Goal: Transaction & Acquisition: Purchase product/service

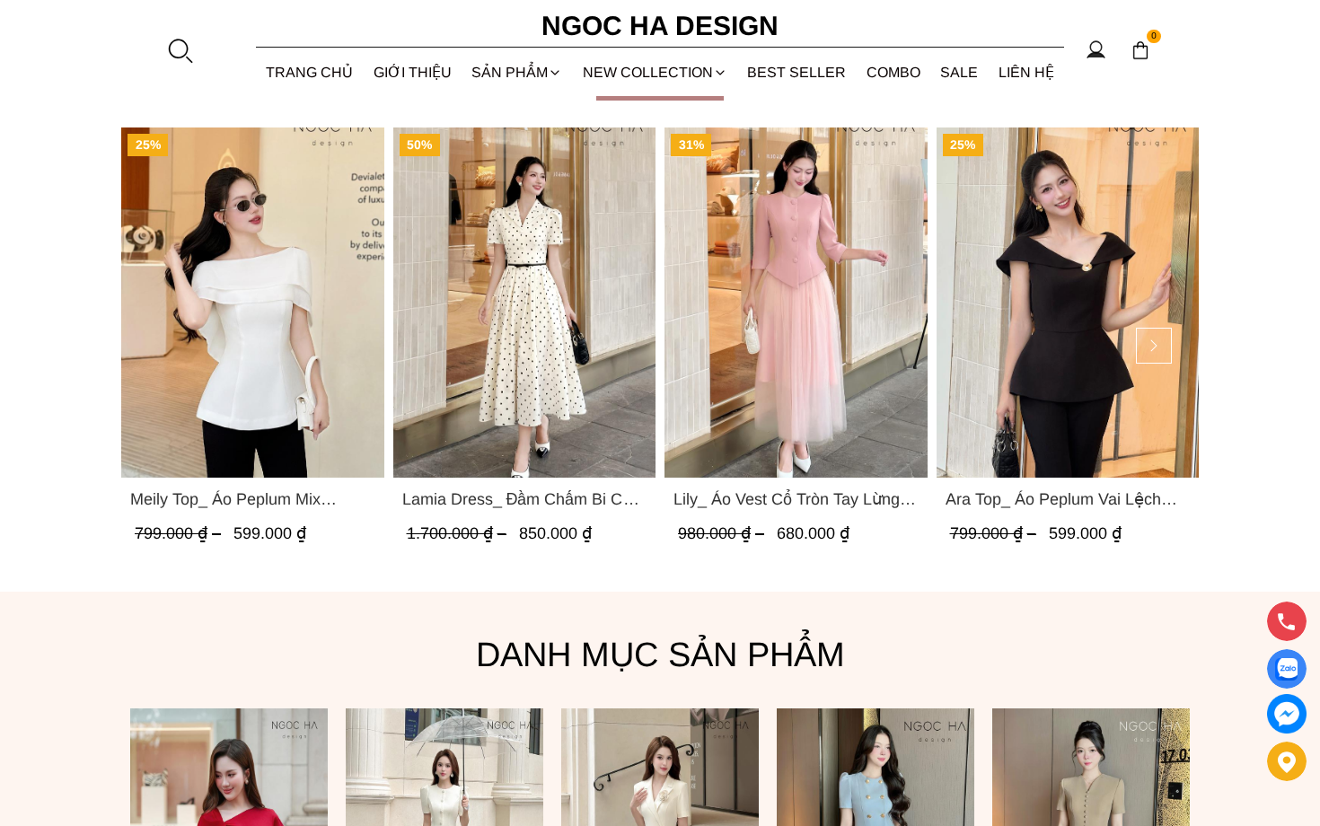
scroll to position [843, 0]
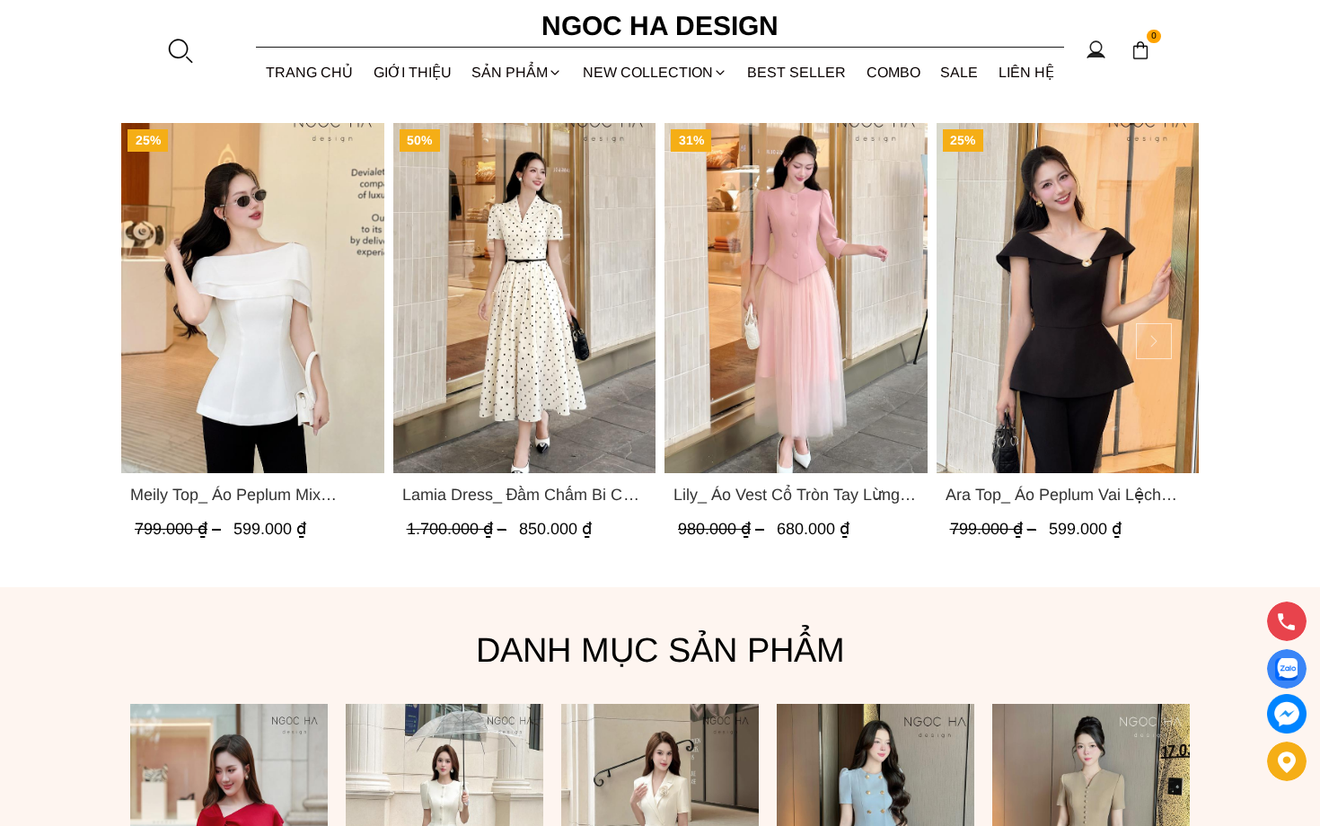
click at [1148, 346] on button at bounding box center [1154, 341] width 36 height 36
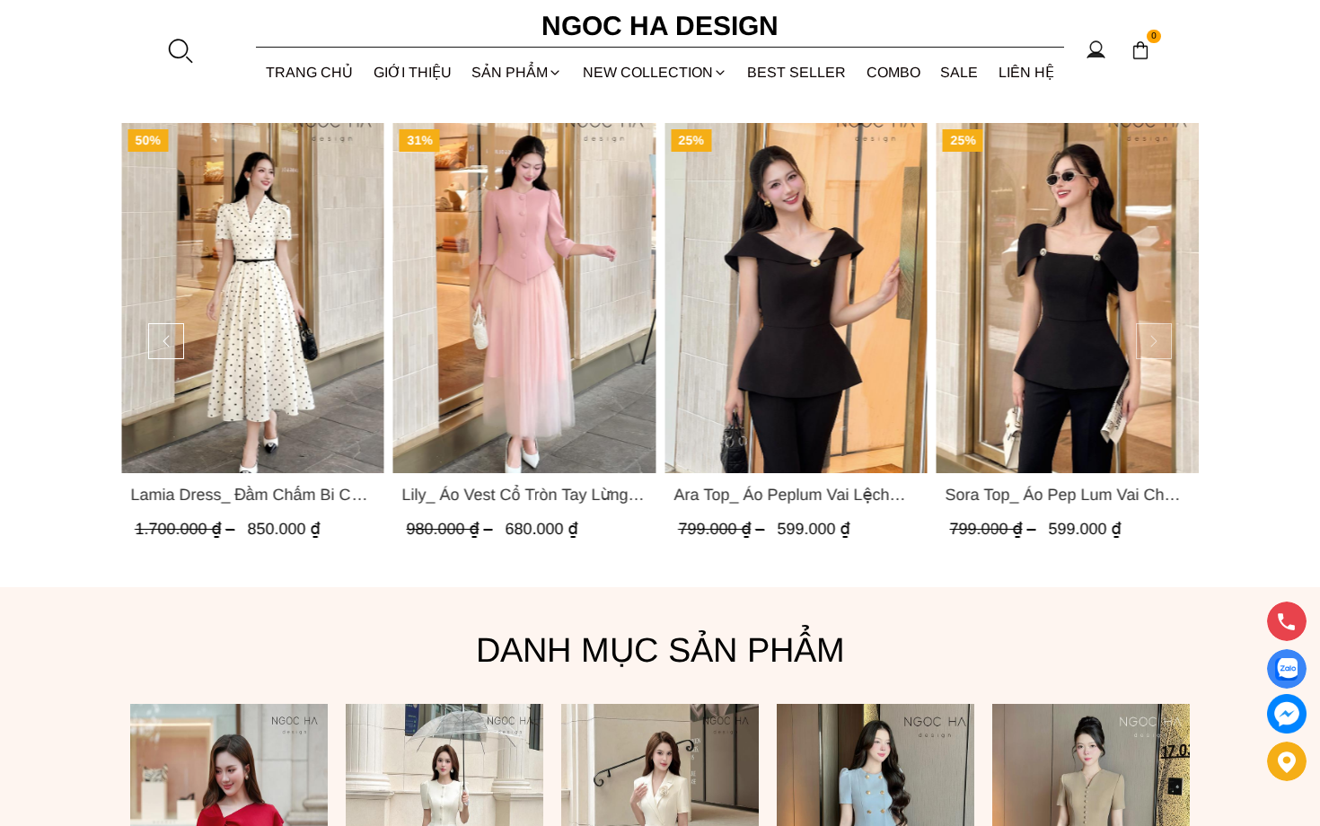
click at [1158, 340] on button at bounding box center [1154, 341] width 36 height 36
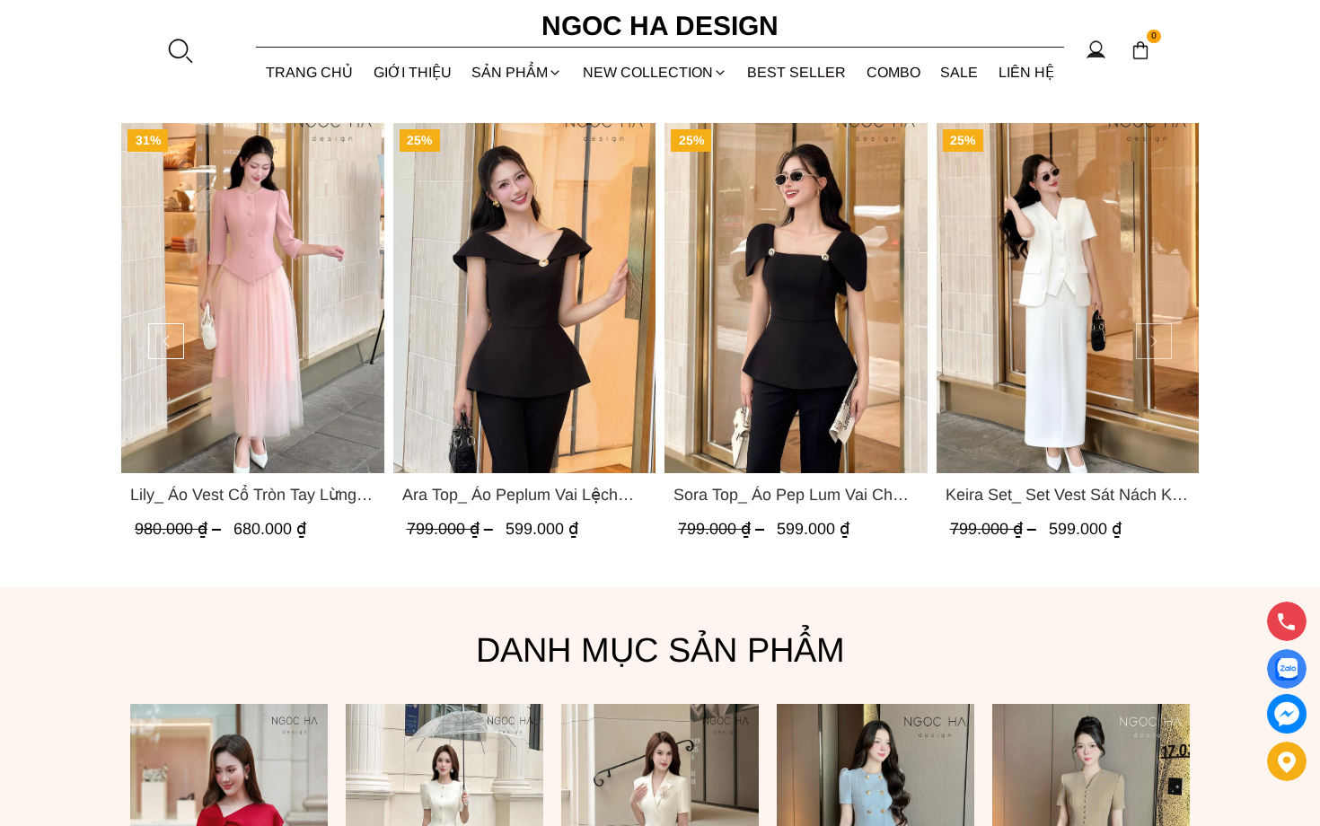
click at [1158, 340] on button at bounding box center [1154, 341] width 36 height 36
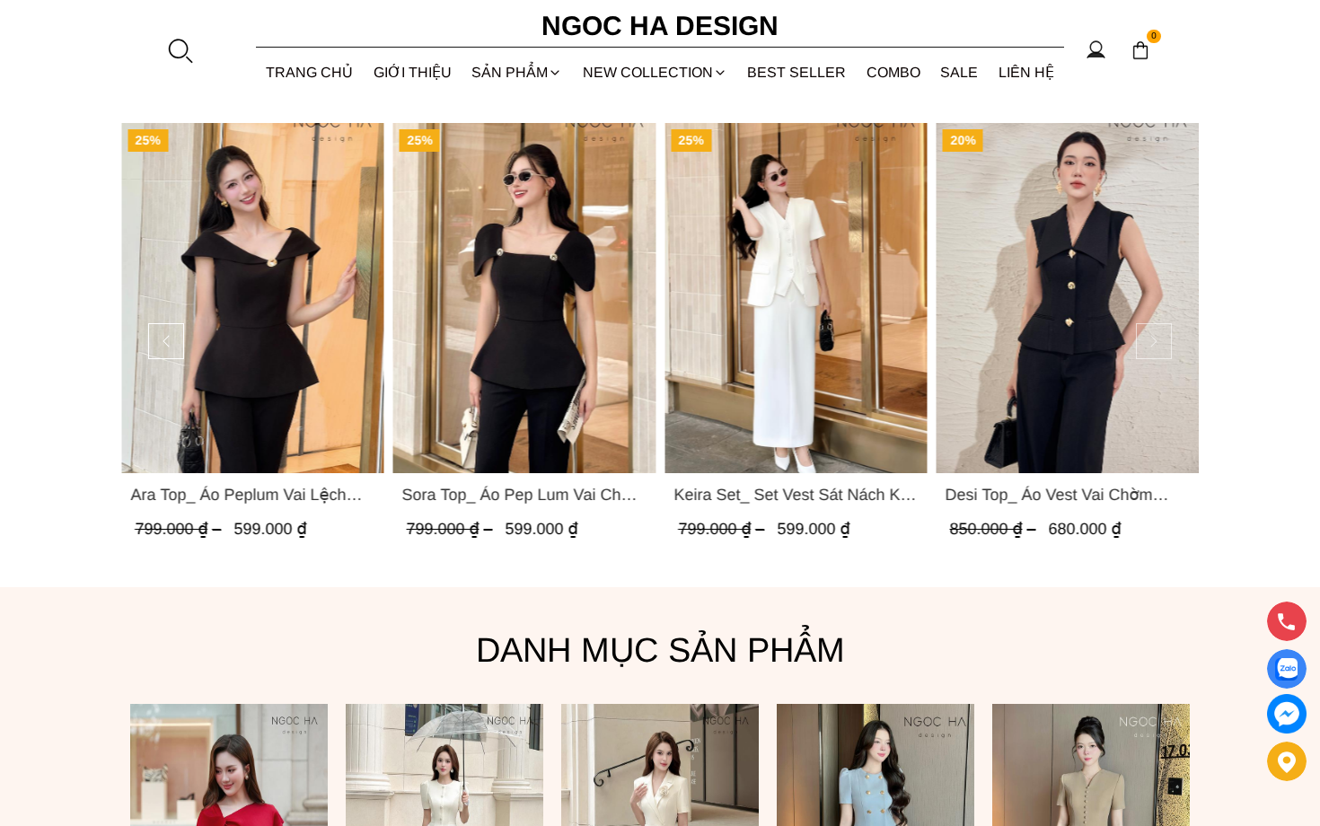
click at [1158, 340] on button at bounding box center [1154, 341] width 36 height 36
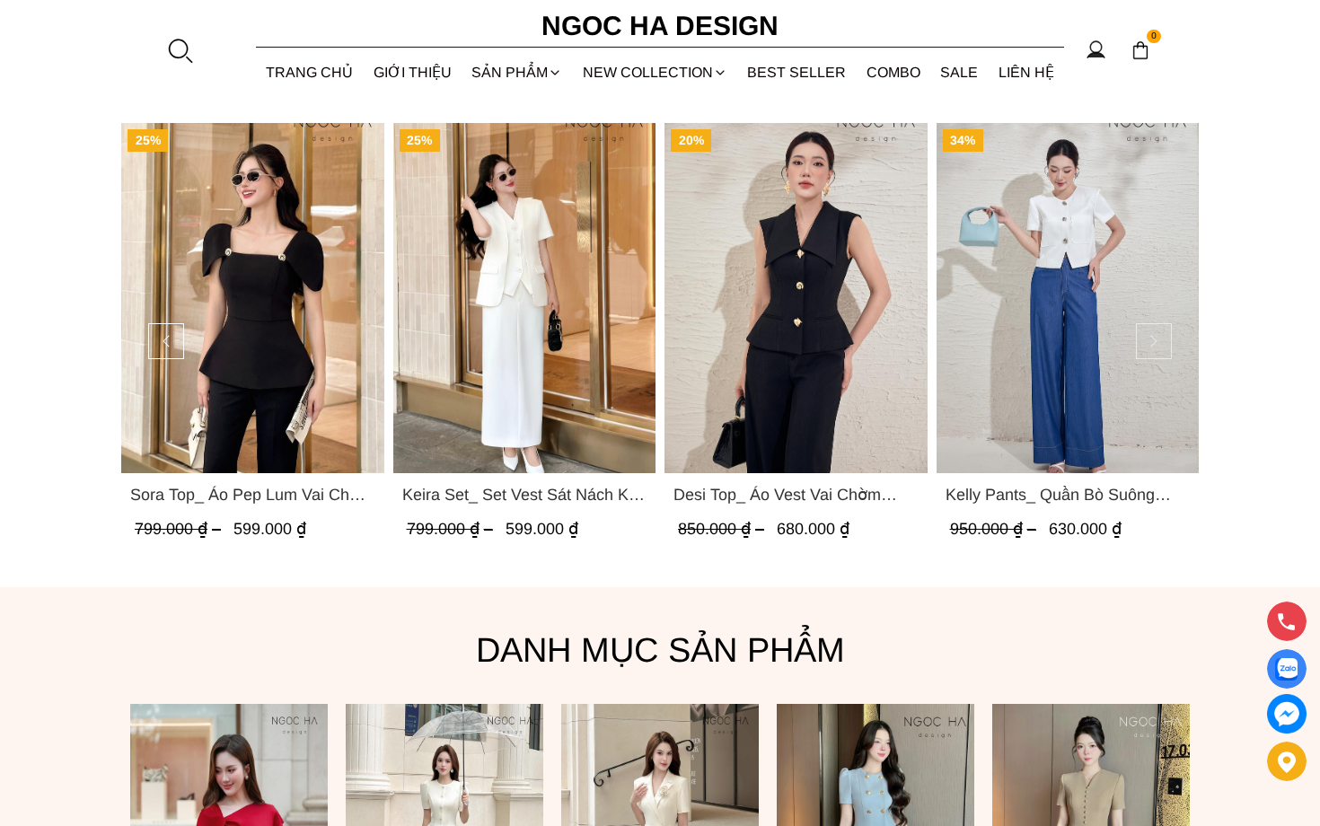
click at [1158, 340] on button at bounding box center [1154, 341] width 36 height 36
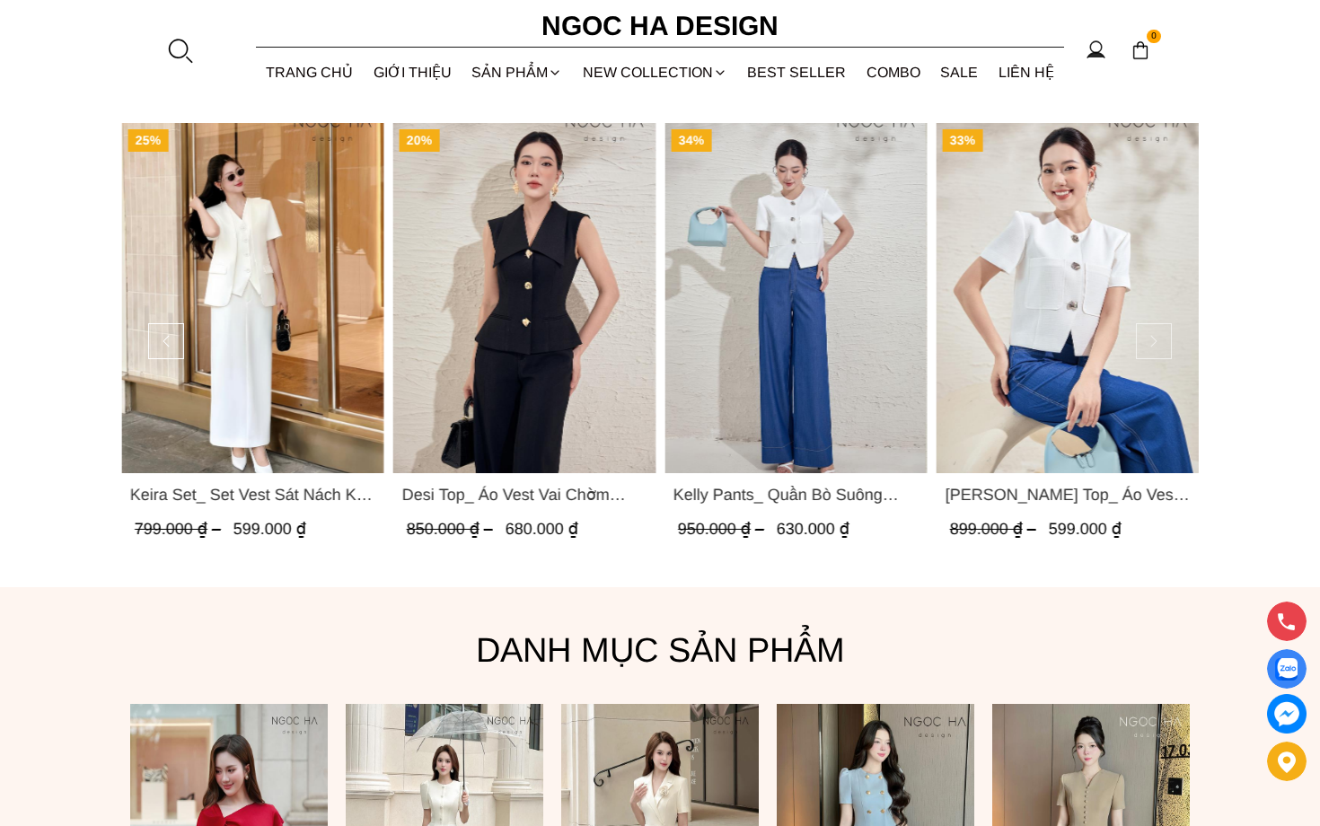
click at [1158, 340] on button at bounding box center [1154, 341] width 36 height 36
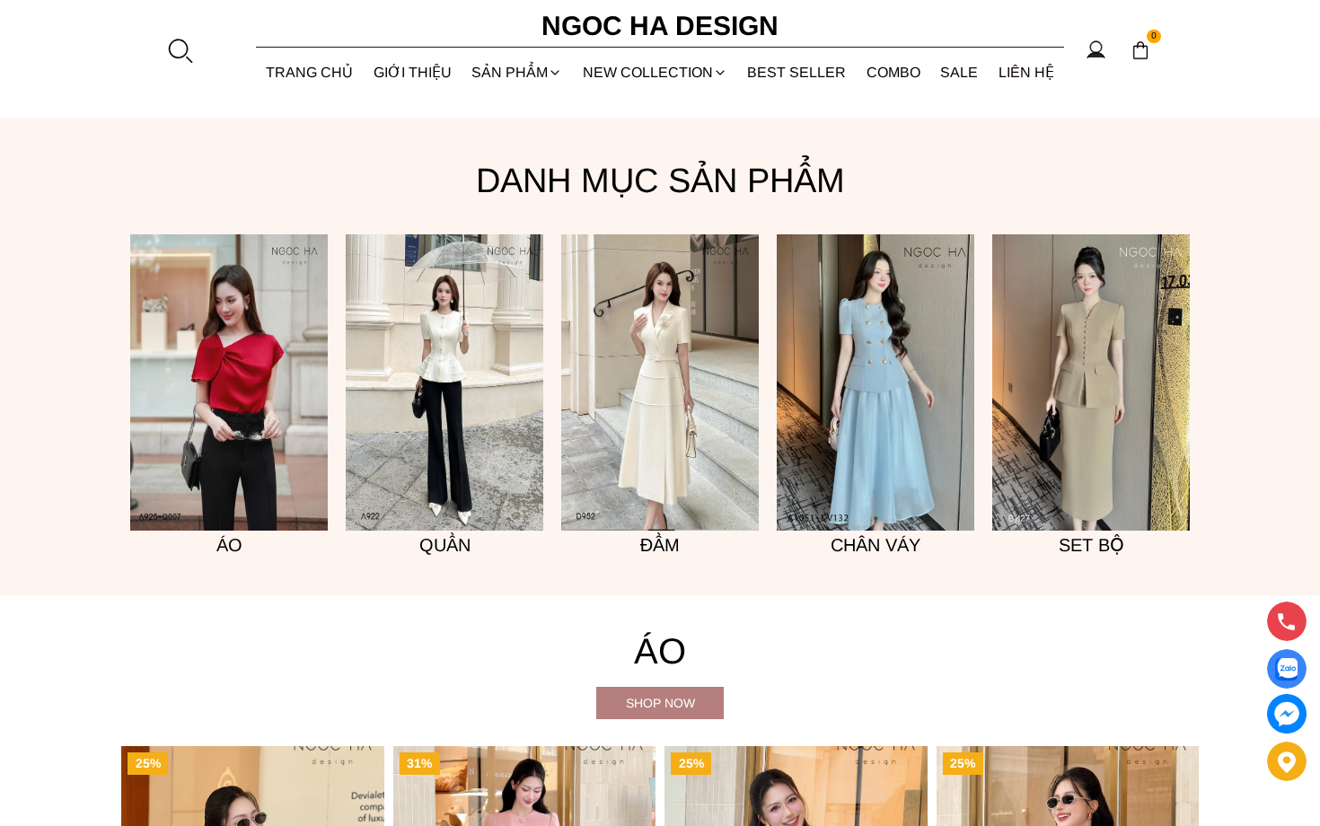
scroll to position [1228, 0]
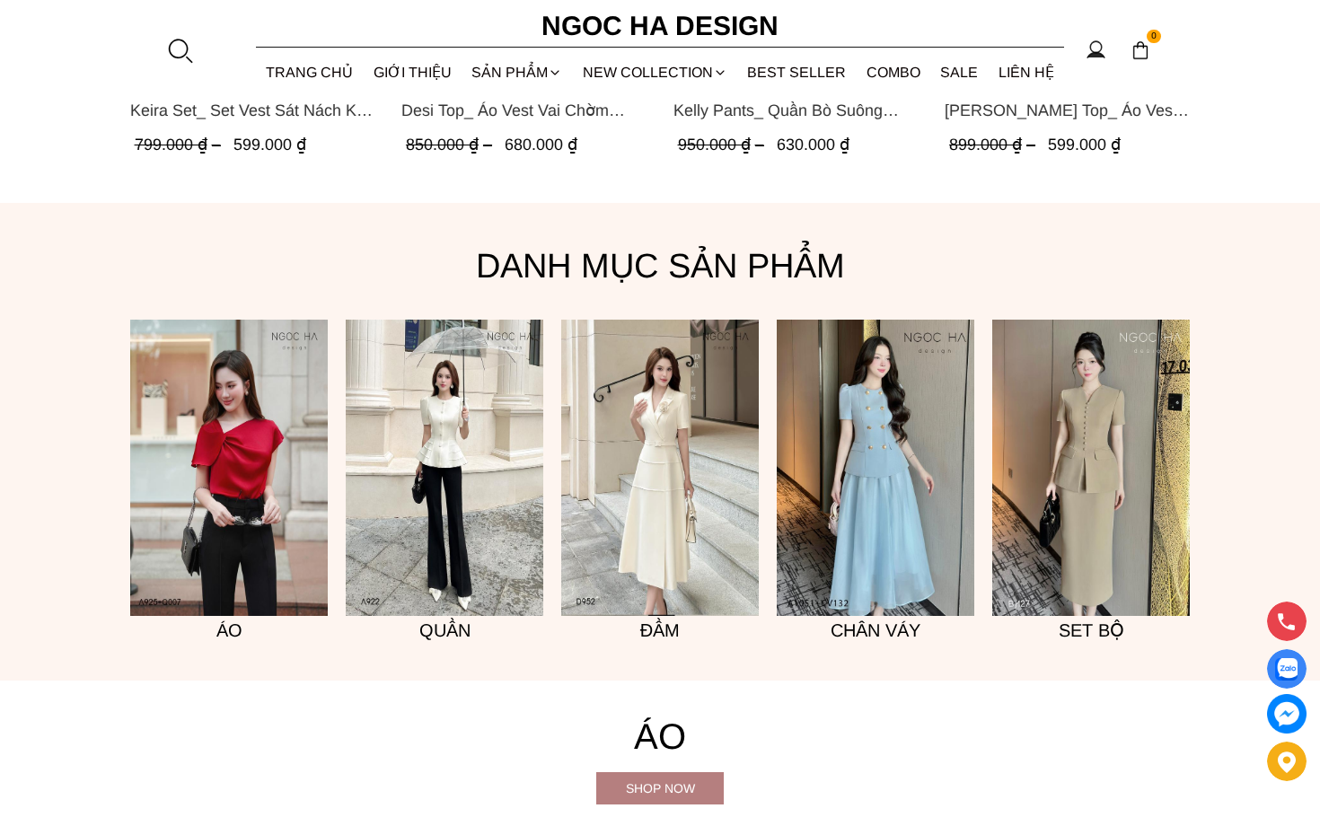
drag, startPoint x: 969, startPoint y: 74, endPoint x: 973, endPoint y: 104, distance: 30.8
click at [969, 74] on link "SALE" at bounding box center [960, 73] width 58 height 48
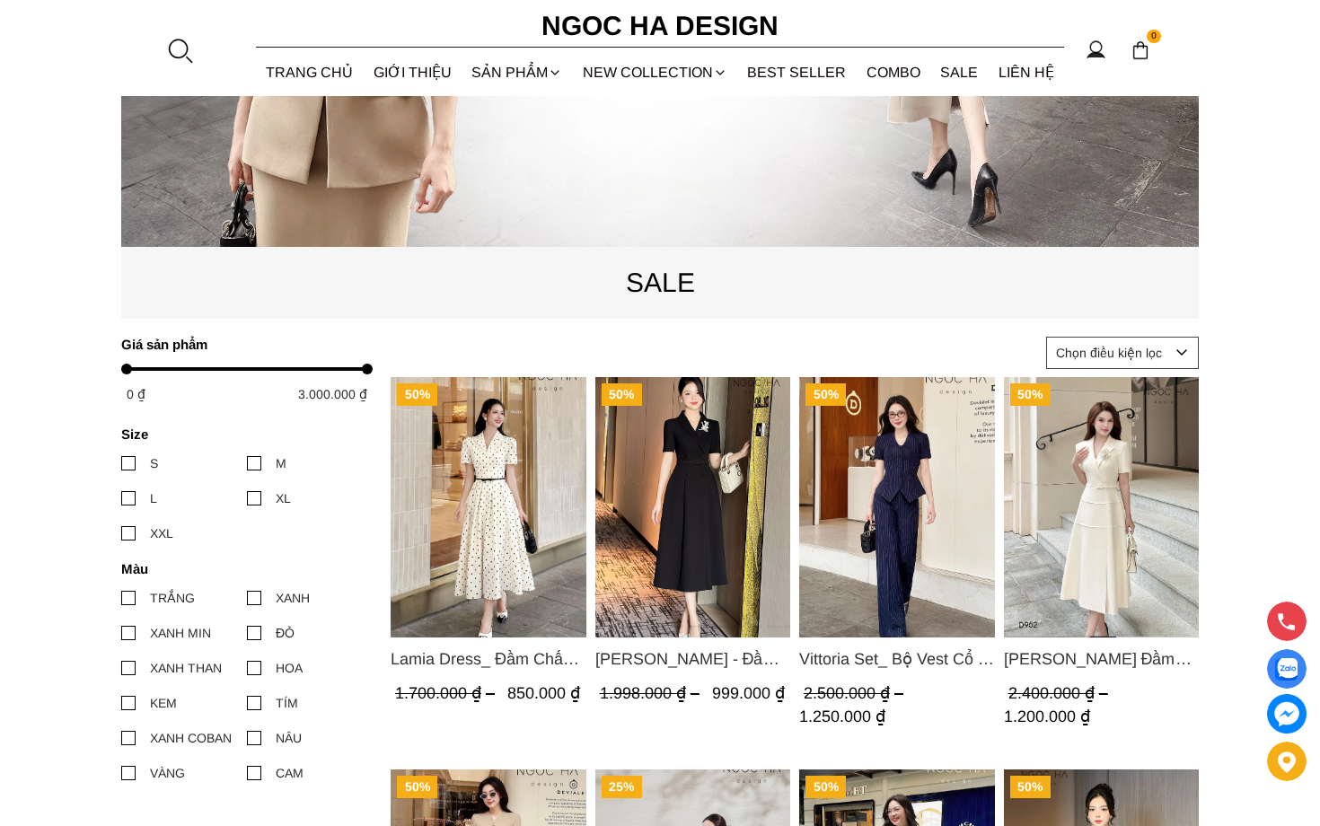
scroll to position [588, 0]
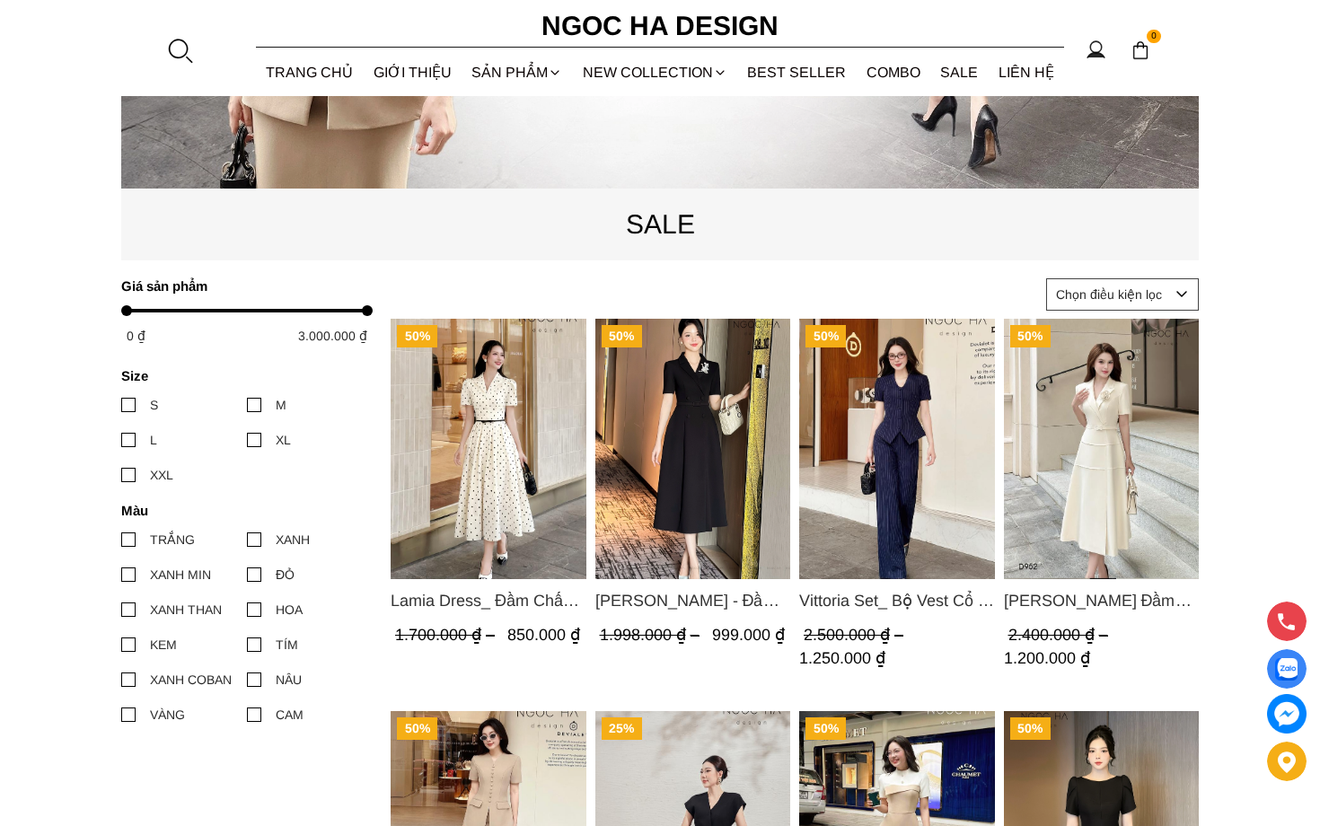
drag, startPoint x: 127, startPoint y: 407, endPoint x: 245, endPoint y: 472, distance: 135.1
click at [126, 407] on div at bounding box center [128, 405] width 14 height 14
click at [121, 405] on input "S" at bounding box center [121, 405] width 0 height 0
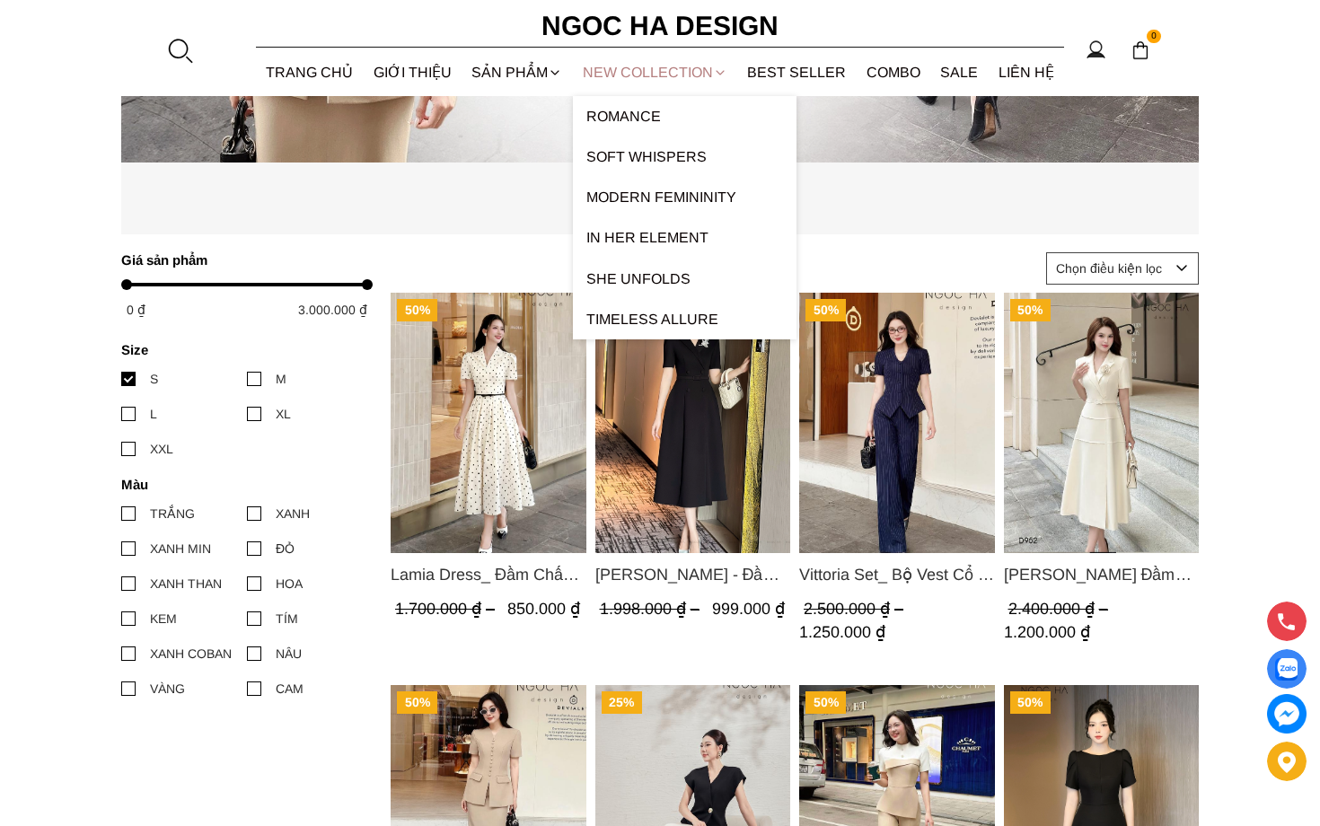
scroll to position [578, 0]
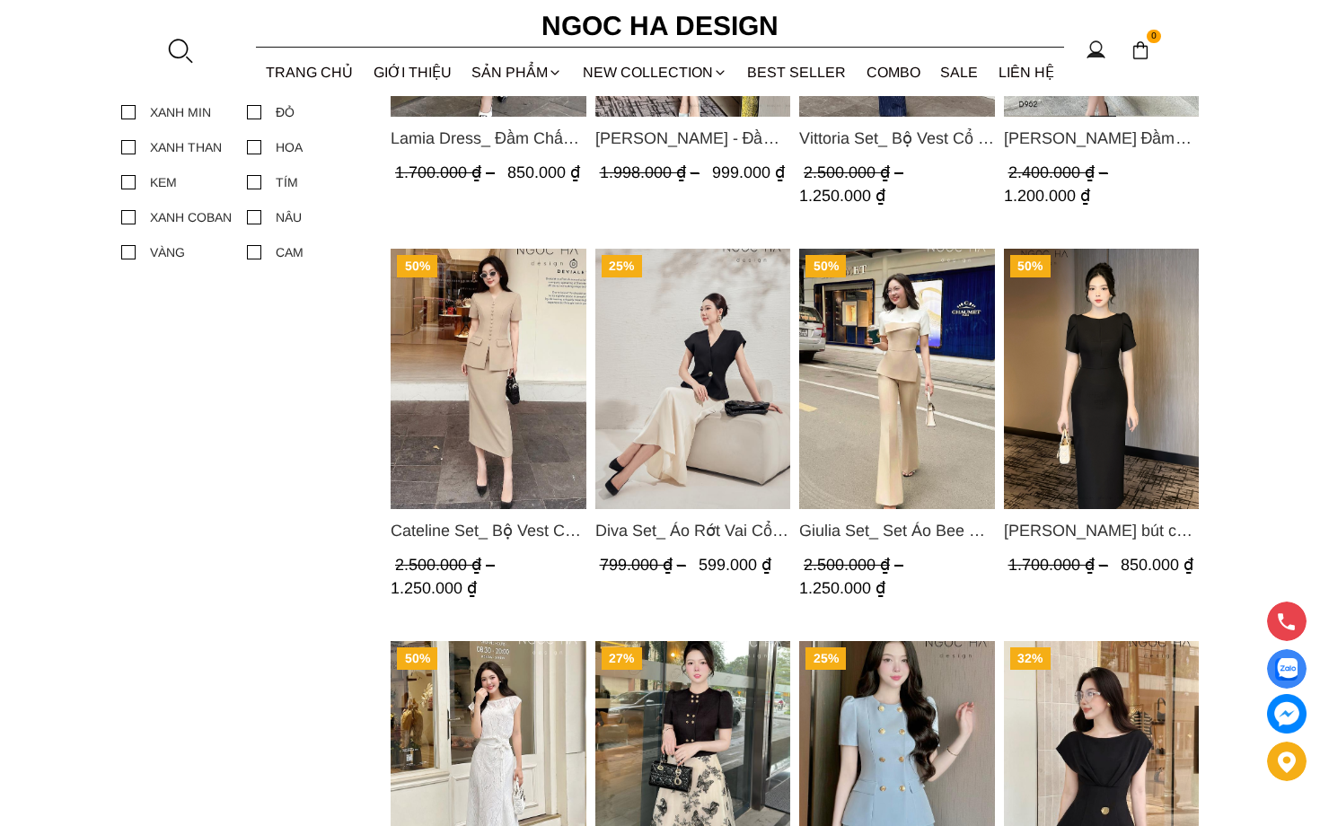
scroll to position [1194, 0]
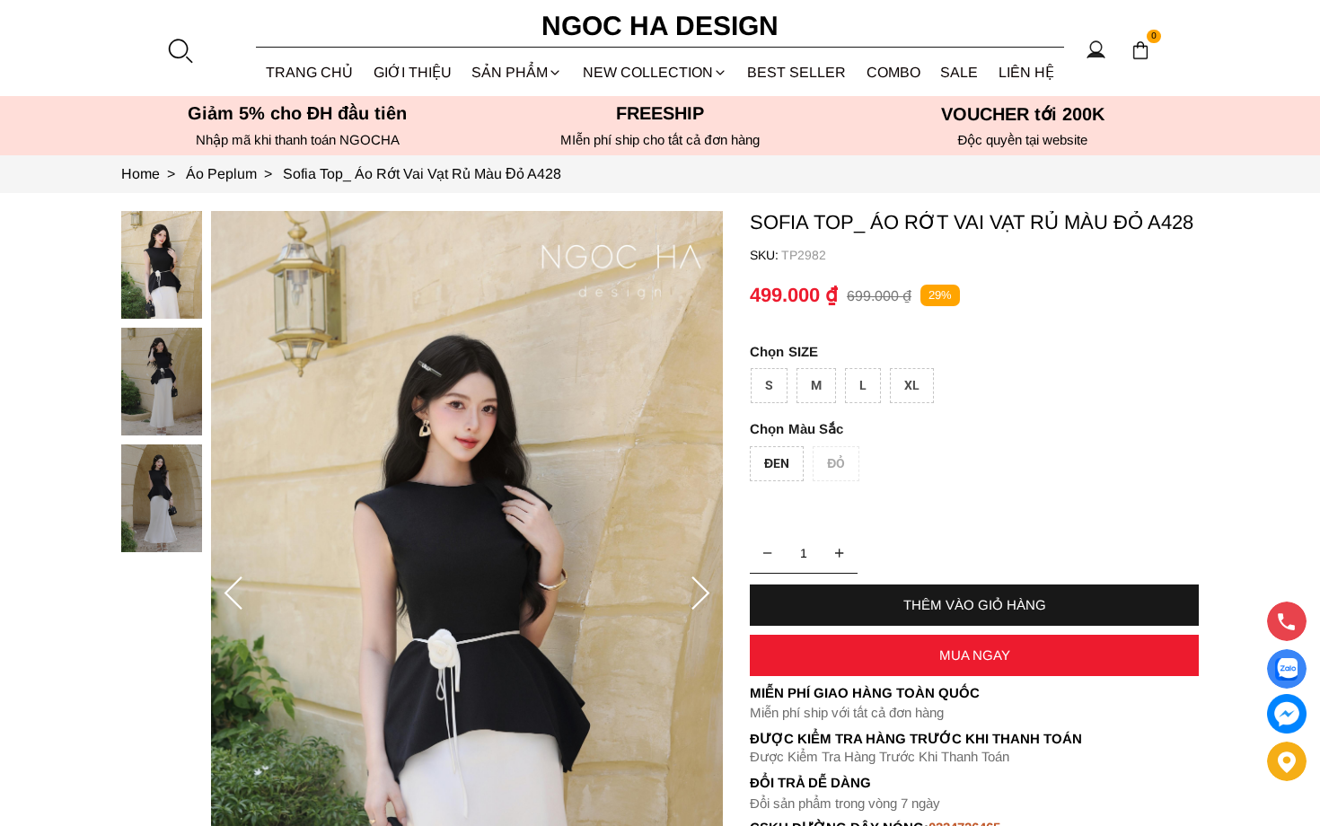
click at [767, 389] on div "S" at bounding box center [769, 385] width 37 height 35
click at [760, 471] on div "ĐEN" at bounding box center [777, 463] width 54 height 35
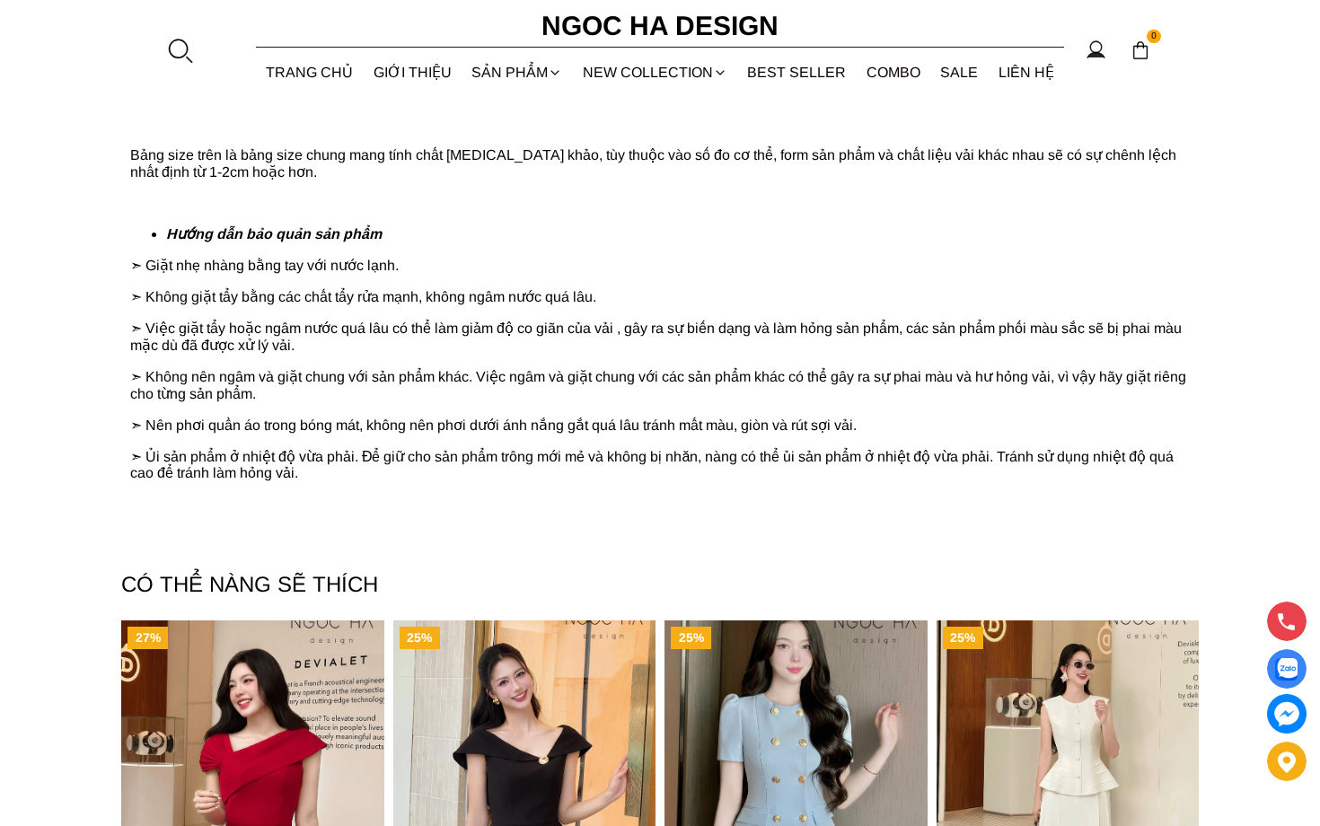
scroll to position [2580, 0]
